Goal: Navigation & Orientation: Find specific page/section

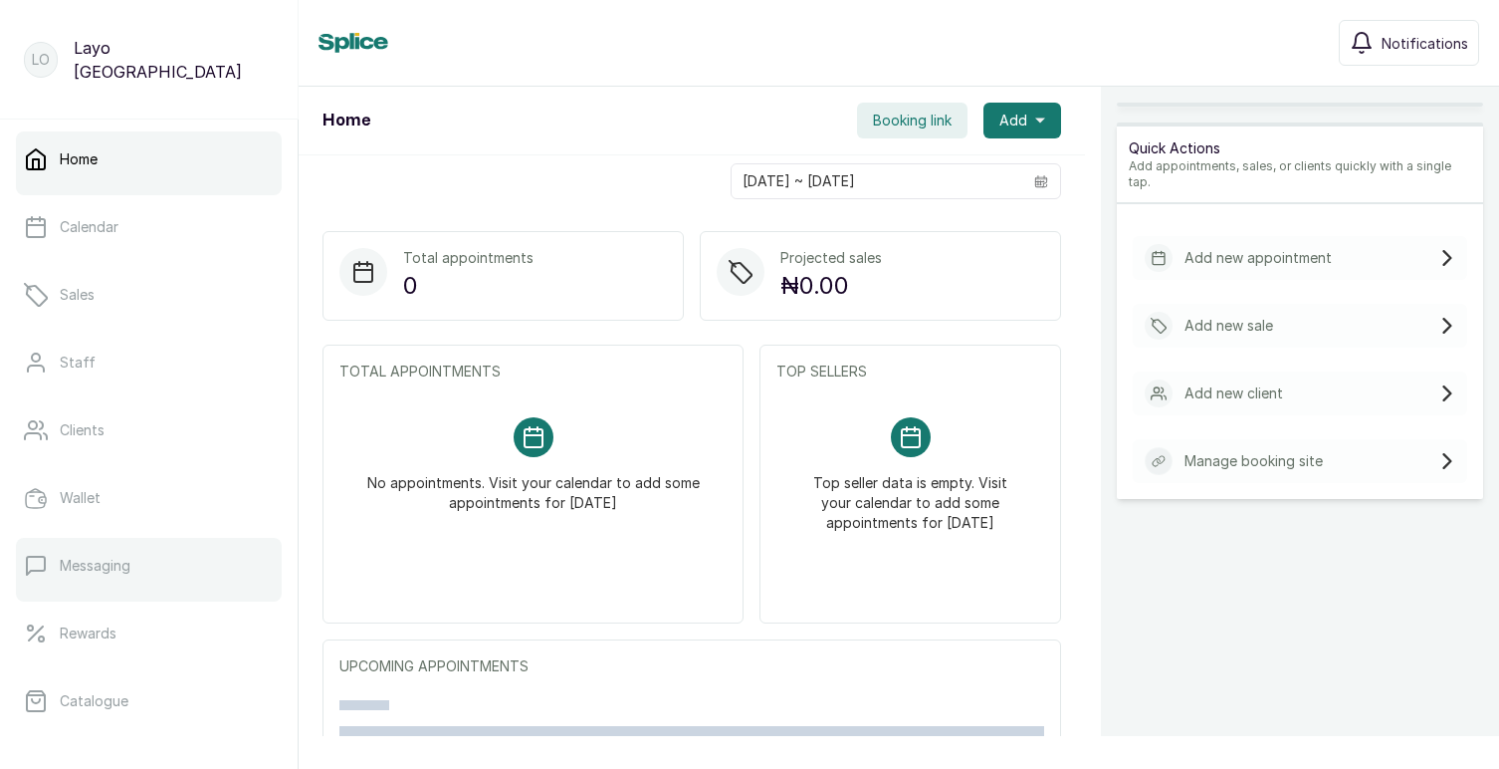
scroll to position [344, 0]
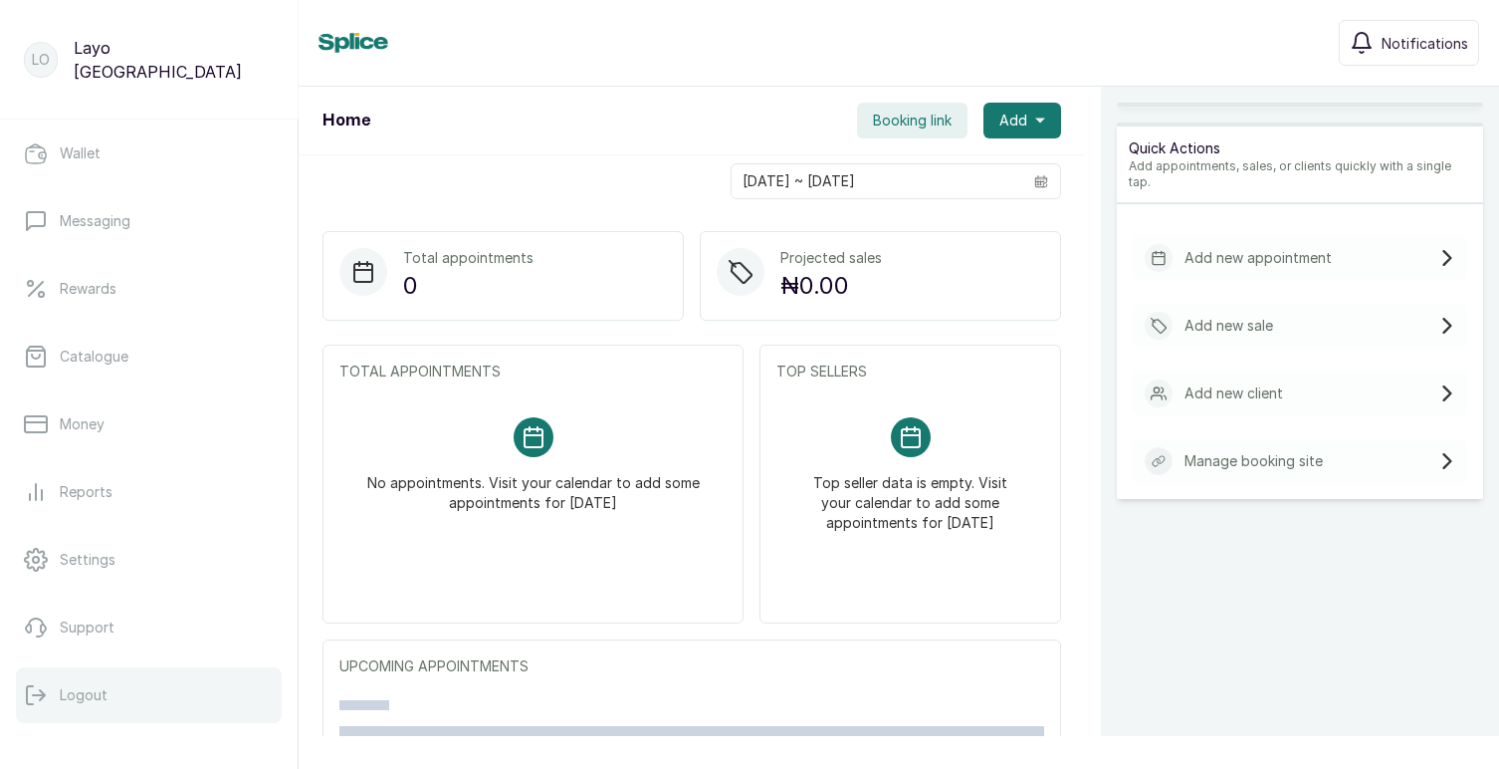
click at [101, 698] on p "Logout" at bounding box center [84, 695] width 48 height 20
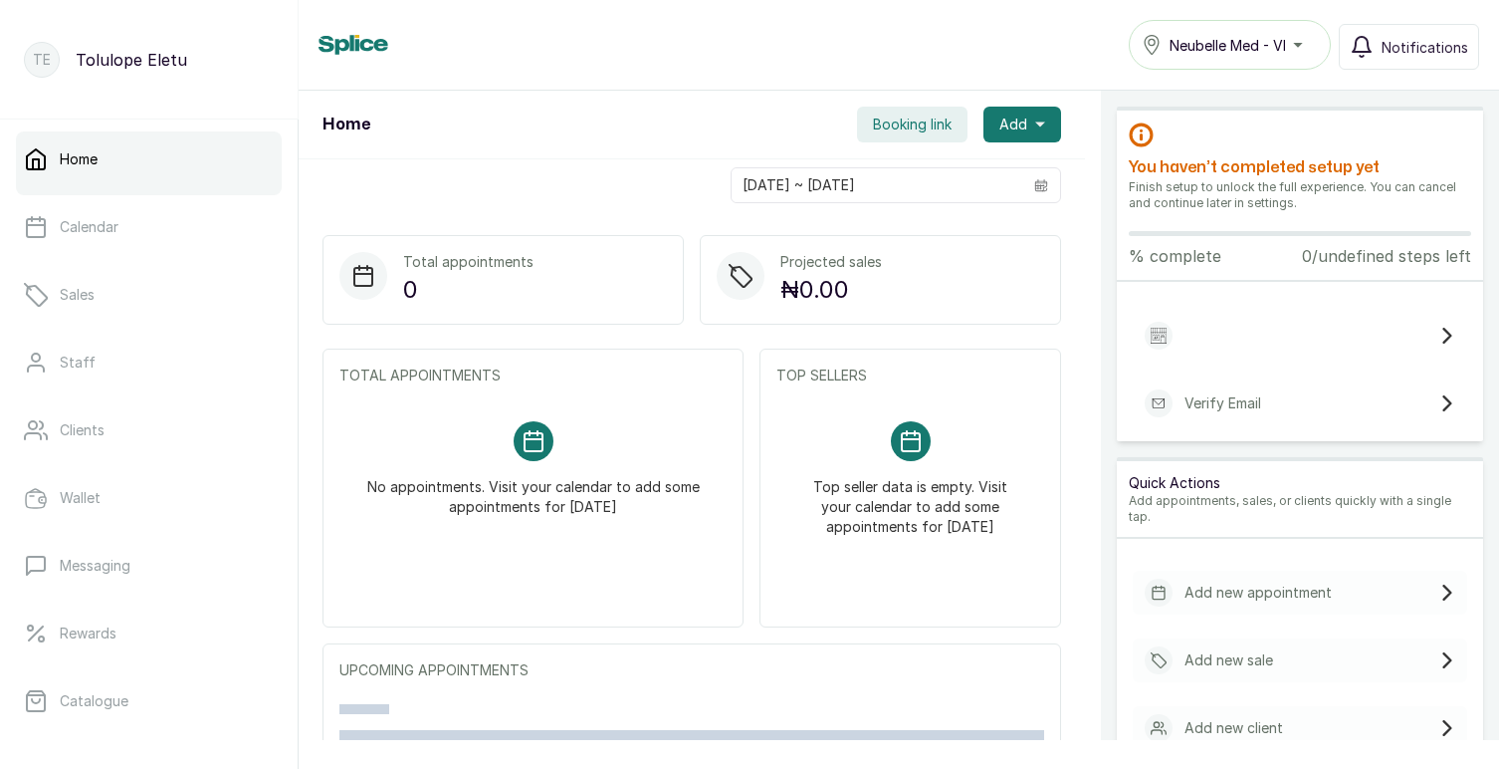
scroll to position [344, 0]
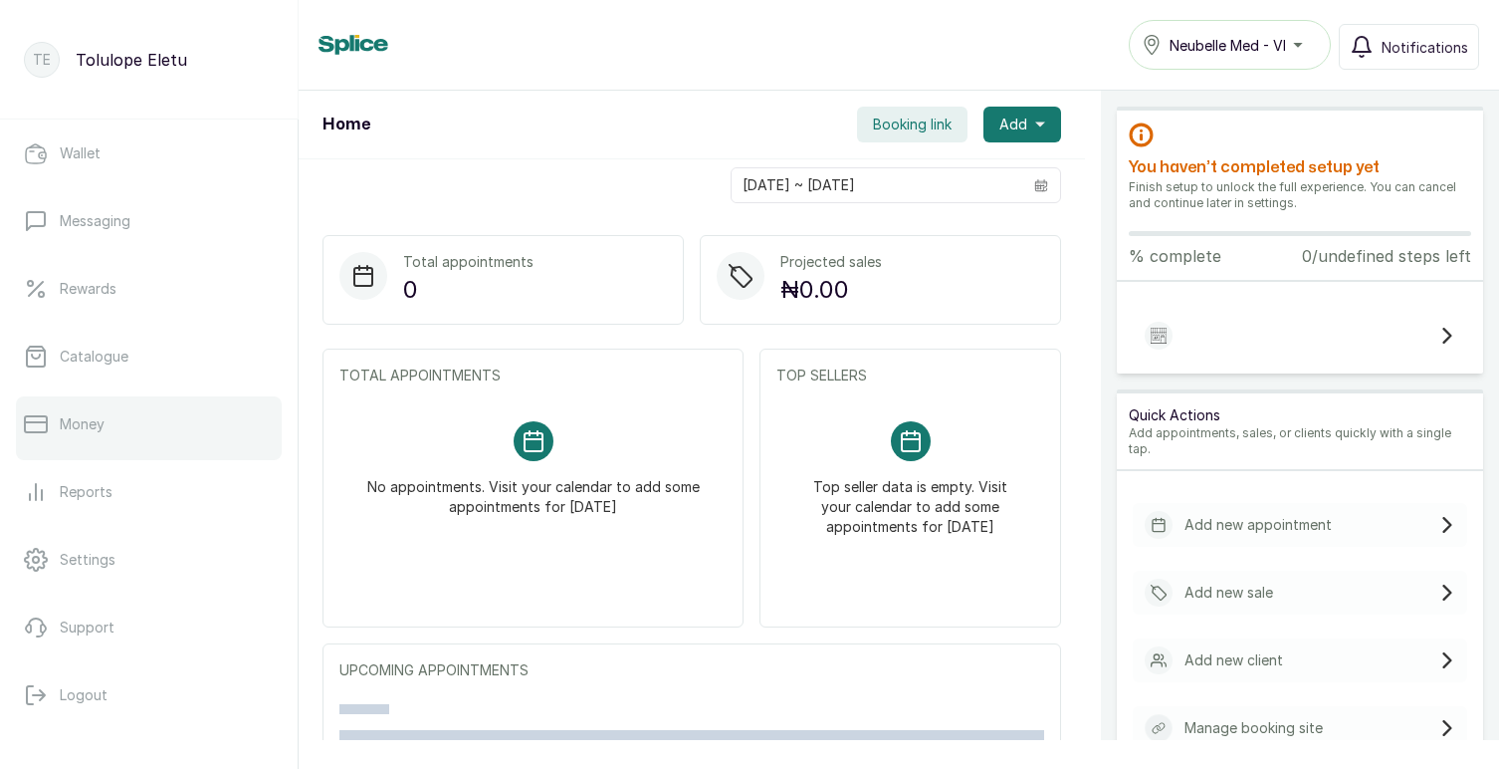
click at [75, 421] on p "Money" at bounding box center [82, 424] width 45 height 20
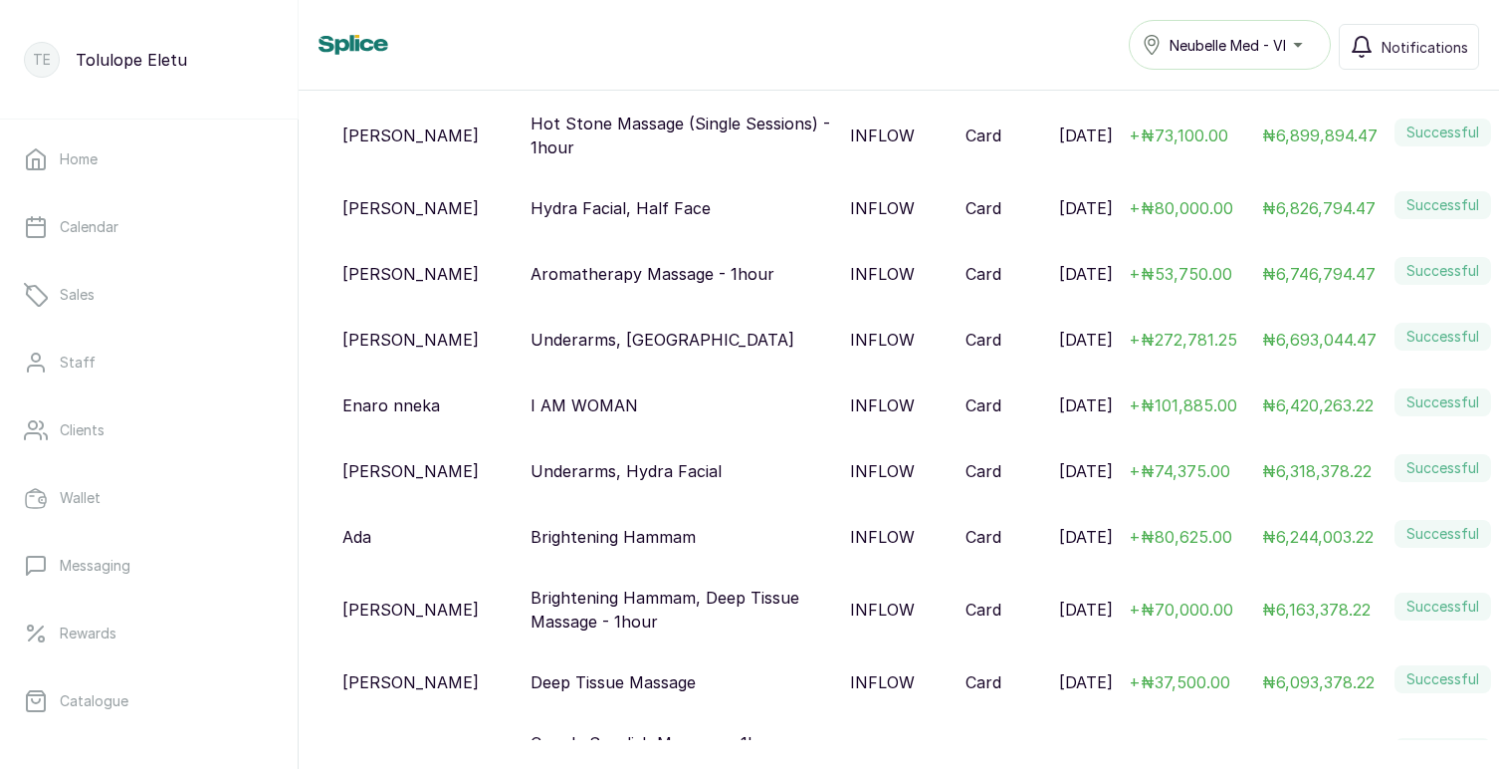
scroll to position [3052, 0]
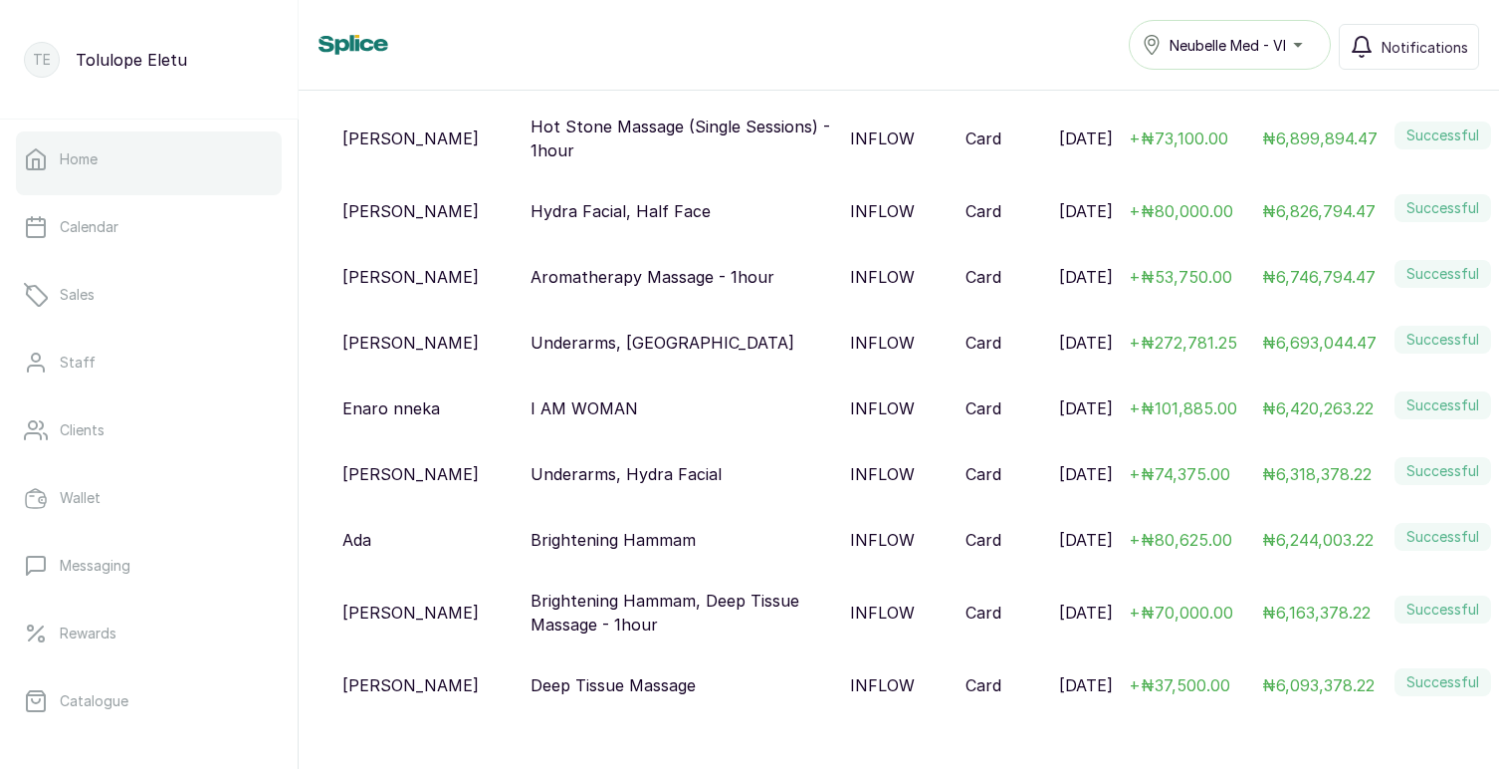
click at [94, 165] on p "Home" at bounding box center [79, 159] width 38 height 20
